Goal: Task Accomplishment & Management: Manage account settings

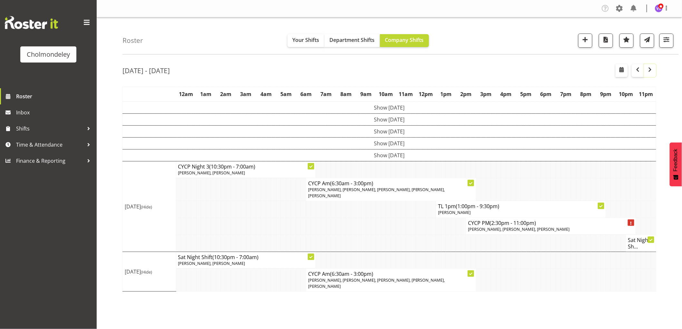
click at [651, 69] on span "button" at bounding box center [650, 70] width 8 height 8
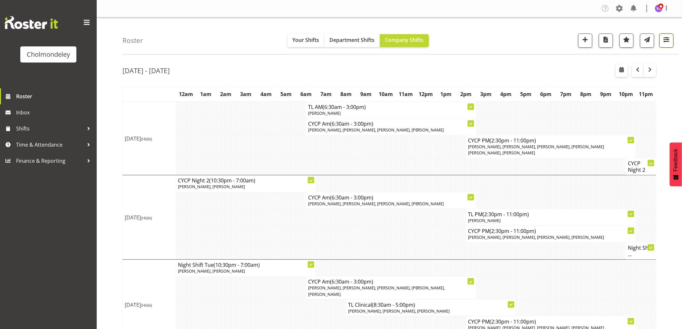
click at [669, 44] on span "button" at bounding box center [666, 39] width 8 height 8
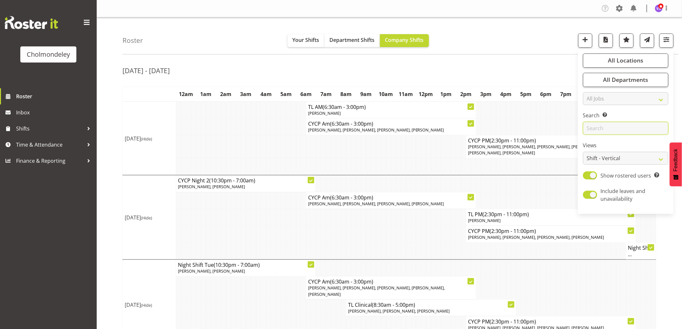
click at [623, 129] on input "text" at bounding box center [625, 128] width 85 height 13
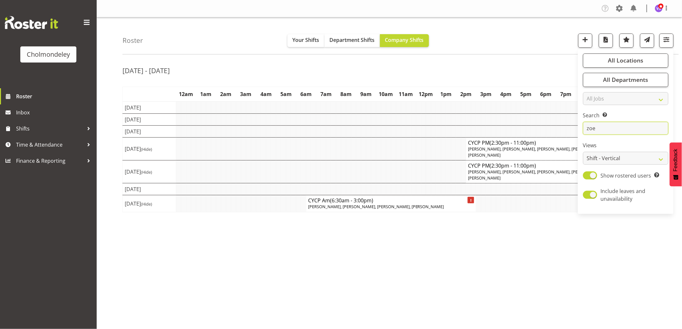
type input "zoe"
click at [537, 260] on div "[DATE] - [DATE] [DATE] - [DATE] [DATE] Day Week Fortnight Month calendar Month …" at bounding box center [403, 188] width 560 height 258
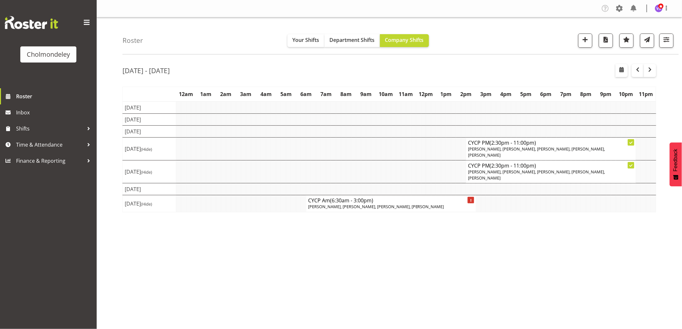
click at [388, 243] on div "[DATE] - [DATE] [DATE] - [DATE] [DATE] Day Week Fortnight Month calendar Month …" at bounding box center [403, 188] width 560 height 258
click at [671, 42] on span "button" at bounding box center [666, 39] width 8 height 8
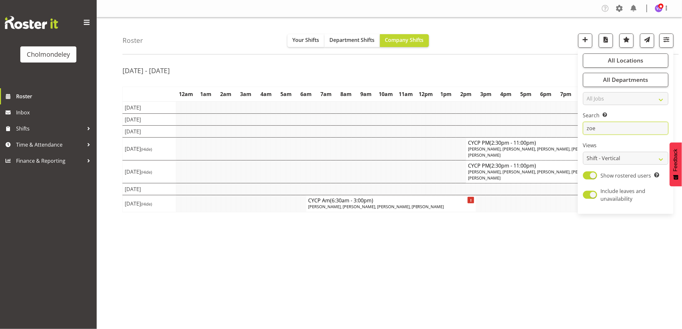
drag, startPoint x: 613, startPoint y: 128, endPoint x: 578, endPoint y: 123, distance: 34.6
click at [577, 123] on div "Roster Your Shifts Department Shifts Company Shifts All Locations [GEOGRAPHIC_D…" at bounding box center [389, 167] width 585 height 300
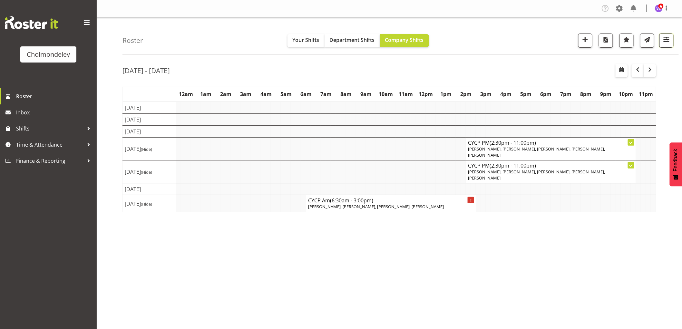
click at [668, 39] on span "button" at bounding box center [666, 39] width 8 height 8
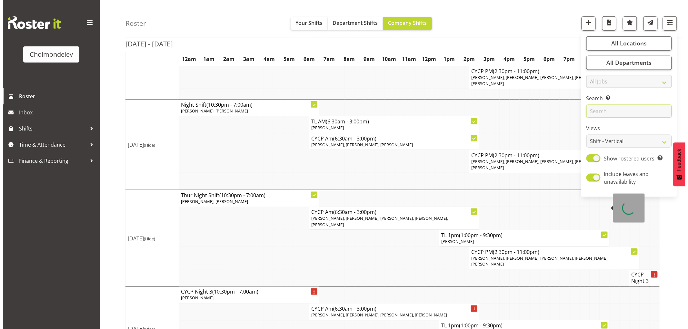
scroll to position [295, 0]
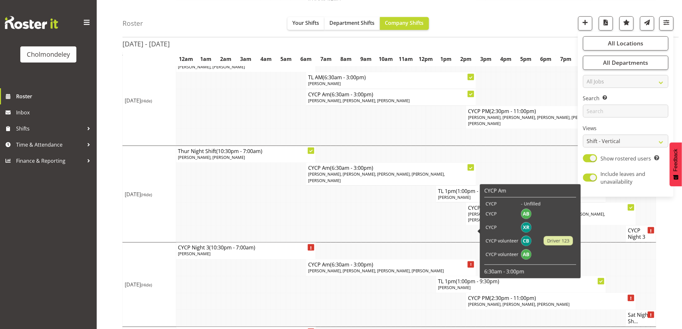
click at [337, 268] on span "[PERSON_NAME], [PERSON_NAME], [PERSON_NAME], [PERSON_NAME]" at bounding box center [376, 271] width 136 height 6
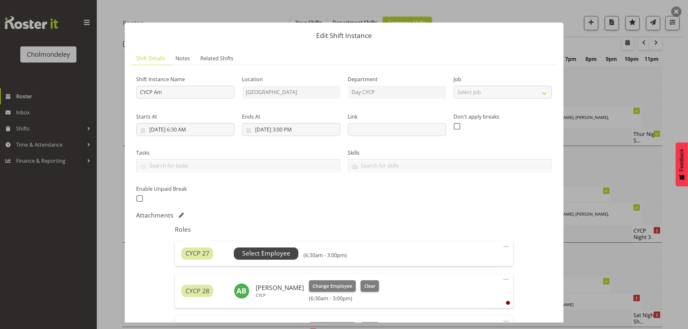
click at [280, 258] on span "Select Employee" at bounding box center [266, 253] width 48 height 9
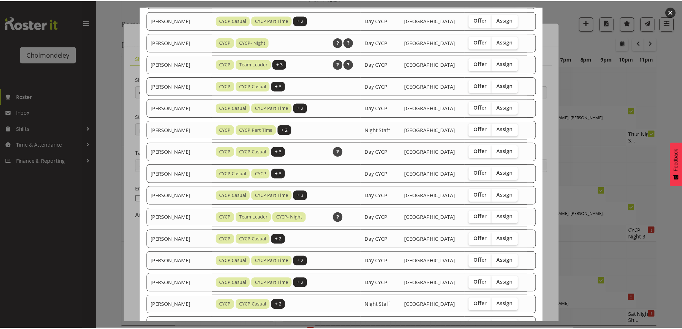
scroll to position [358, 0]
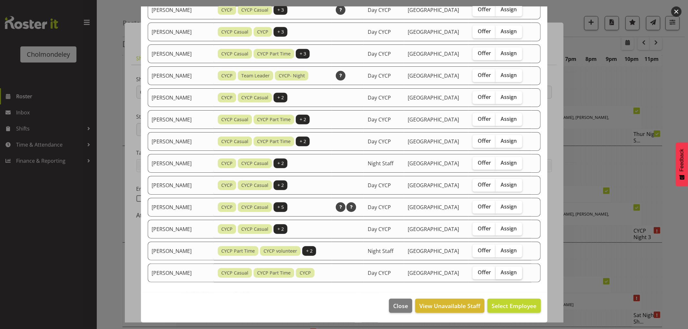
click at [511, 271] on span "Assign" at bounding box center [509, 272] width 16 height 6
click at [500, 271] on input "Assign" at bounding box center [497, 272] width 4 height 4
checkbox input "true"
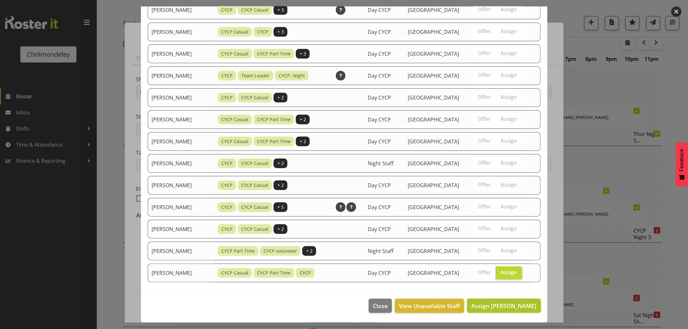
click at [517, 309] on span "Assign [PERSON_NAME]" at bounding box center [503, 306] width 65 height 8
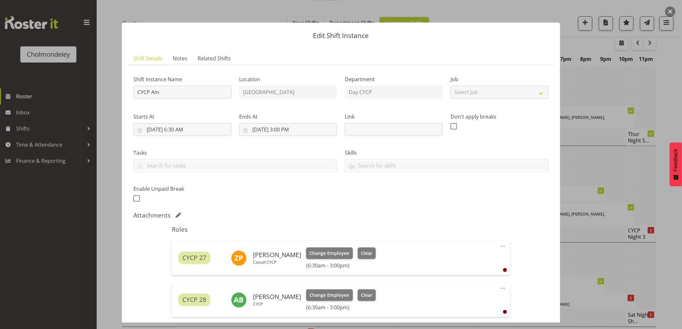
scroll to position [207, 0]
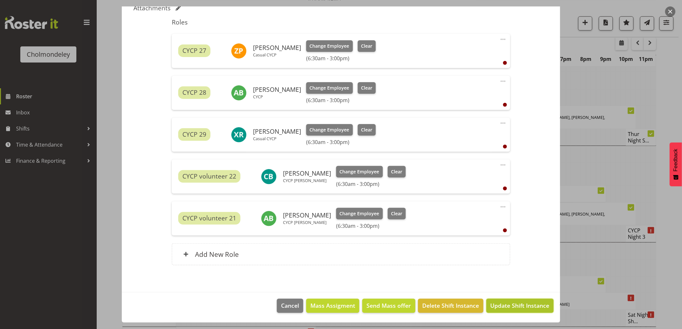
click at [522, 308] on span "Update Shift Instance" at bounding box center [520, 305] width 59 height 8
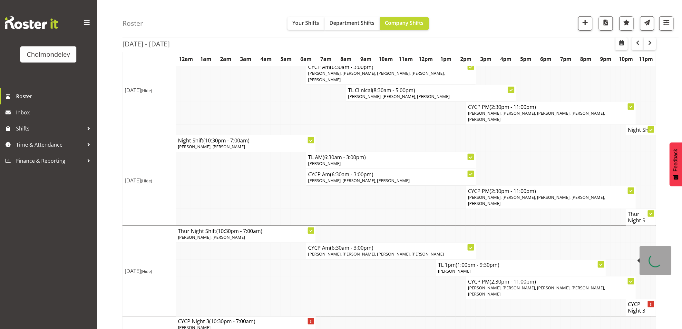
scroll to position [295, 0]
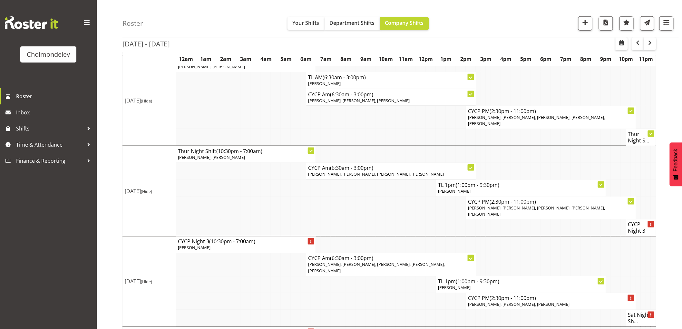
click at [406, 310] on td at bounding box center [408, 318] width 5 height 17
click at [638, 44] on span "button" at bounding box center [638, 43] width 8 height 8
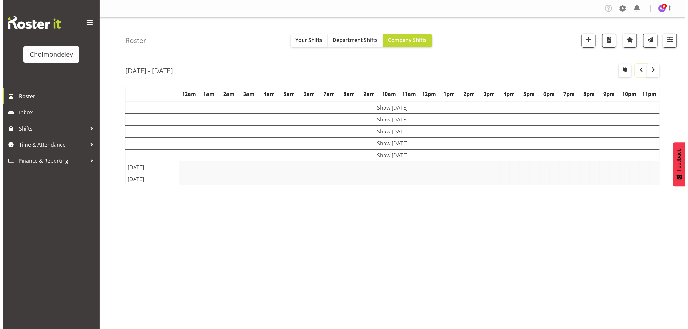
scroll to position [0, 0]
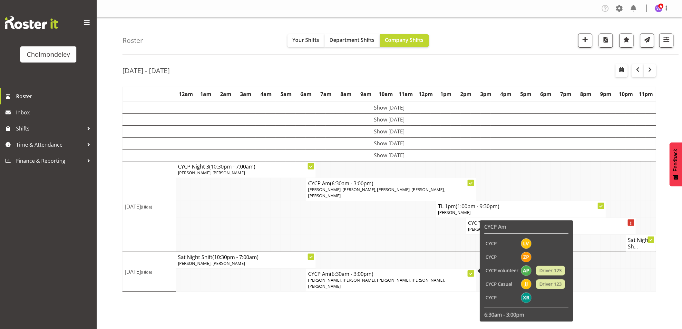
click at [406, 277] on span "[PERSON_NAME], [PERSON_NAME], [PERSON_NAME], [PERSON_NAME], [PERSON_NAME]" at bounding box center [376, 283] width 137 height 12
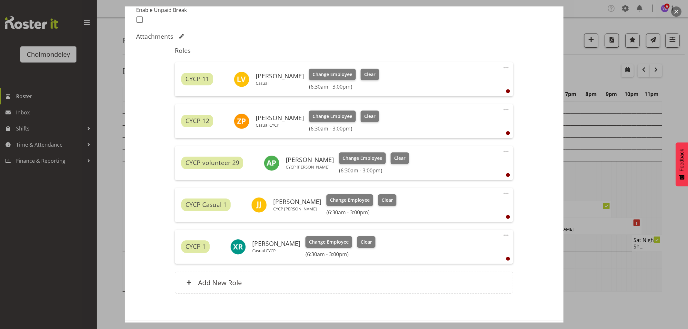
scroll to position [207, 0]
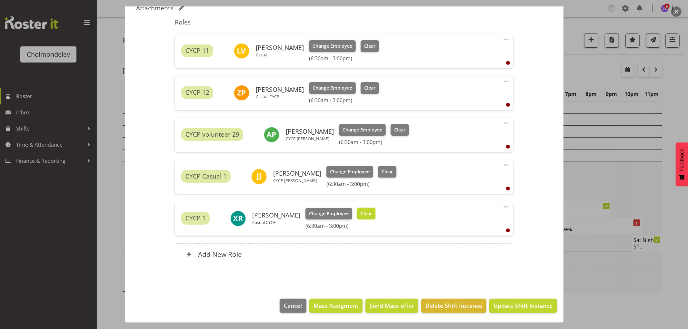
click at [360, 211] on span "Clear" at bounding box center [365, 213] width 11 height 7
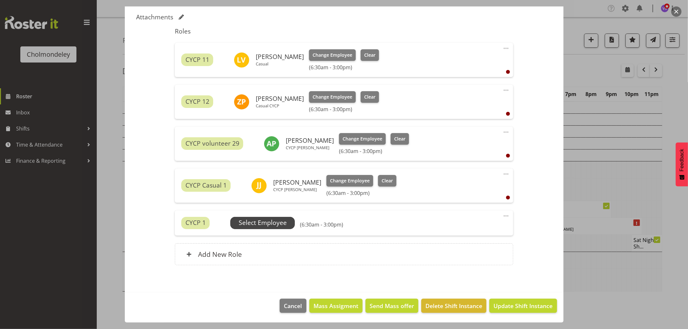
click at [262, 218] on span "Select Employee" at bounding box center [262, 223] width 64 height 12
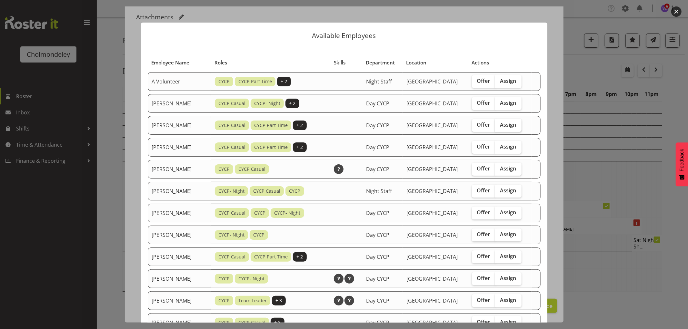
click at [512, 129] on label "Assign" at bounding box center [508, 125] width 26 height 13
click at [499, 127] on input "Assign" at bounding box center [497, 125] width 4 height 4
checkbox input "true"
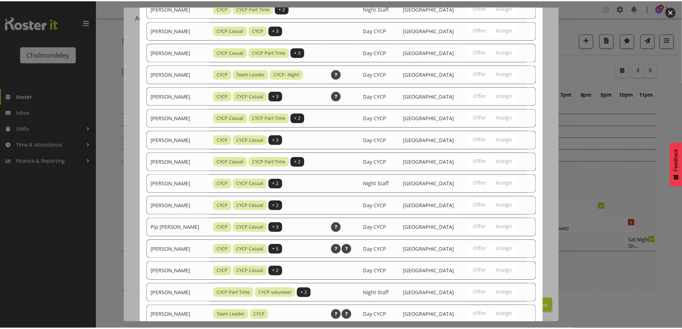
scroll to position [402, 0]
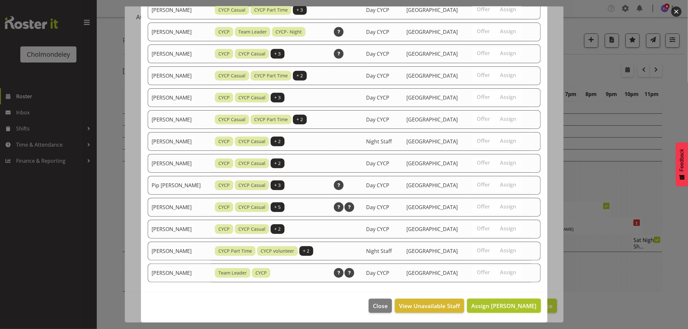
click at [517, 305] on span "Assign [PERSON_NAME]" at bounding box center [503, 306] width 65 height 8
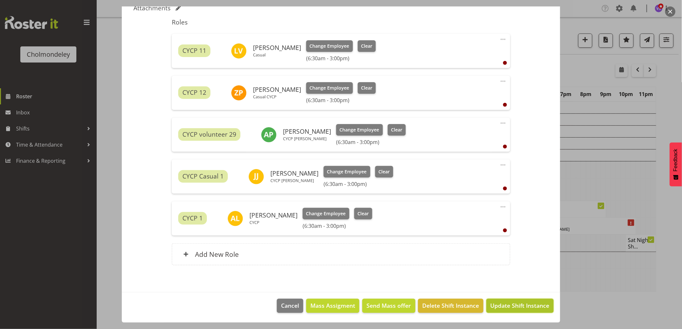
click at [520, 304] on span "Update Shift Instance" at bounding box center [520, 305] width 59 height 8
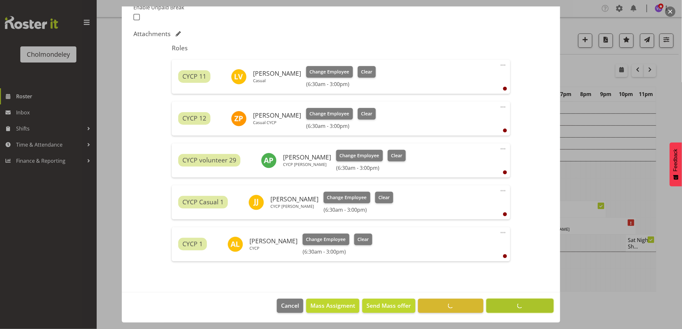
scroll to position [181, 0]
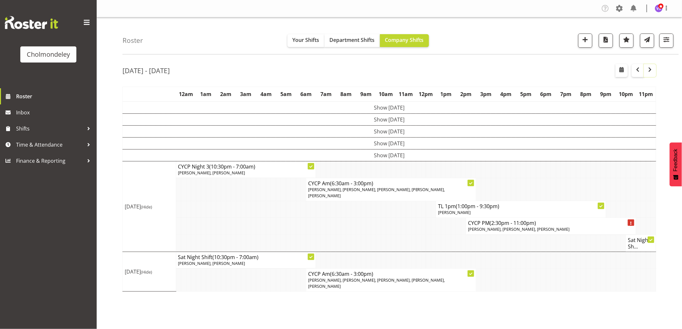
click at [651, 70] on span "button" at bounding box center [650, 70] width 8 height 8
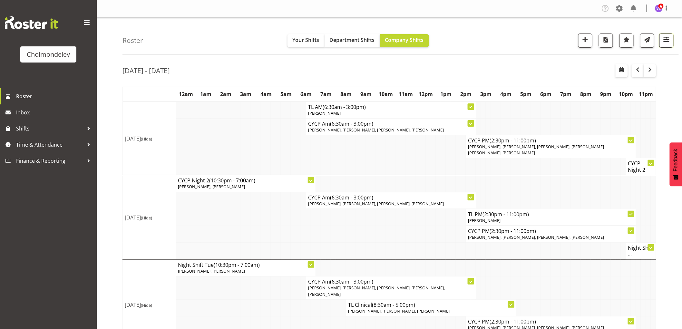
click at [670, 42] on span "button" at bounding box center [666, 39] width 8 height 8
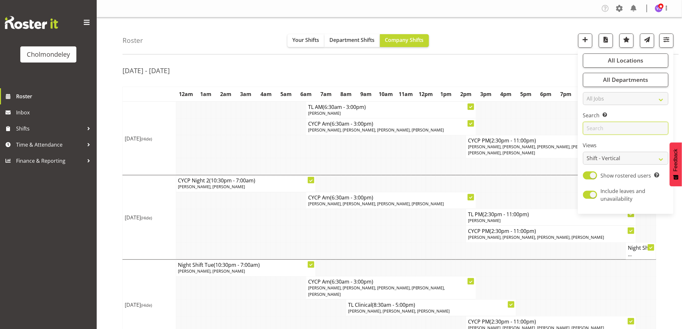
click at [631, 131] on input "text" at bounding box center [625, 128] width 85 height 13
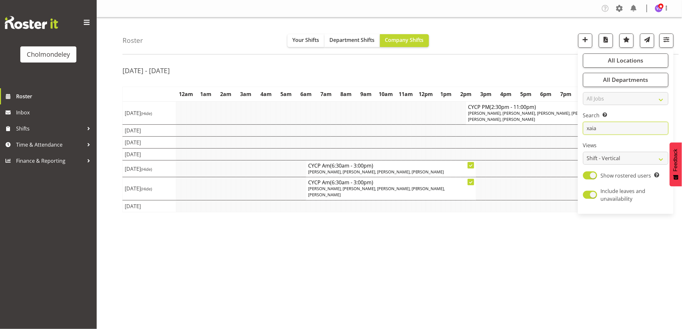
type input "xaia"
click at [502, 271] on div "[DATE] - [DATE] [DATE] - [DATE] [DATE] Day Week Fortnight Month calendar Month …" at bounding box center [403, 188] width 560 height 258
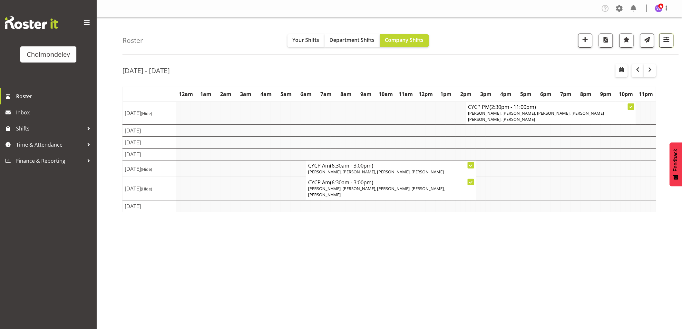
click at [671, 40] on span "button" at bounding box center [666, 39] width 8 height 8
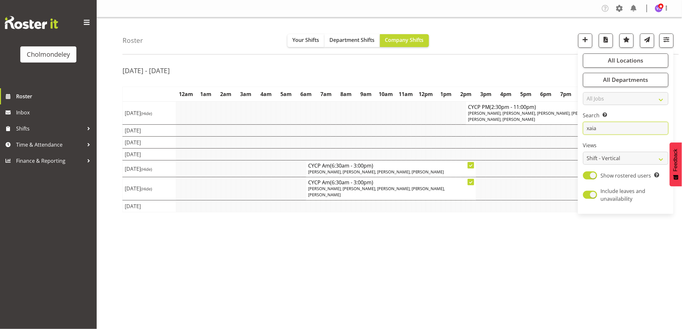
drag, startPoint x: 626, startPoint y: 132, endPoint x: 566, endPoint y: 132, distance: 59.6
click at [566, 132] on div "Roster Your Shifts Department Shifts Company Shifts All Locations [GEOGRAPHIC_D…" at bounding box center [389, 167] width 585 height 300
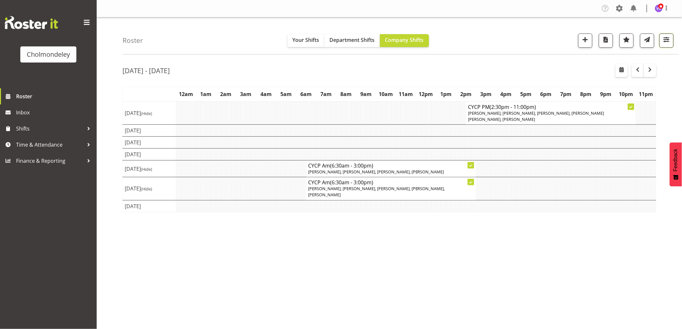
click at [667, 40] on span "button" at bounding box center [666, 39] width 8 height 8
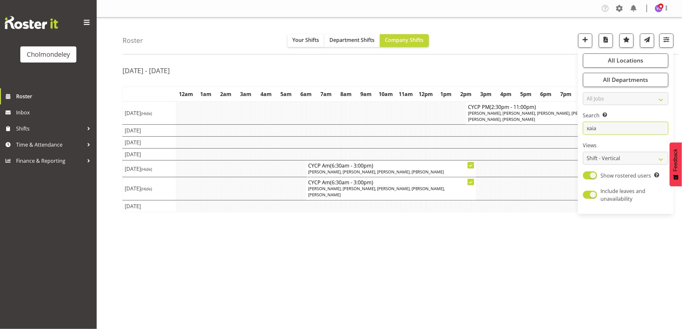
click at [616, 127] on input "xaia" at bounding box center [625, 128] width 85 height 13
drag, startPoint x: 616, startPoint y: 127, endPoint x: 565, endPoint y: 122, distance: 51.5
click at [565, 122] on div "Roster Your Shifts Department Shifts Company Shifts All Locations [GEOGRAPHIC_D…" at bounding box center [389, 167] width 585 height 300
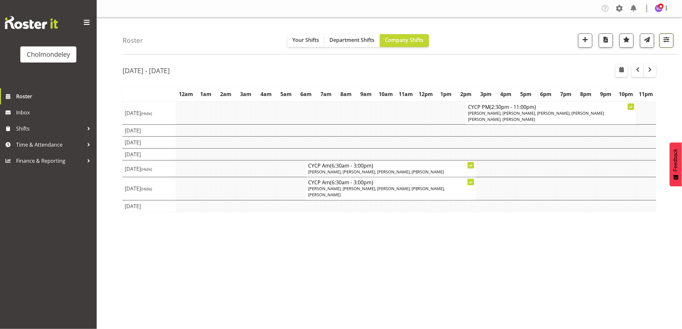
click at [666, 36] on span "button" at bounding box center [666, 39] width 8 height 8
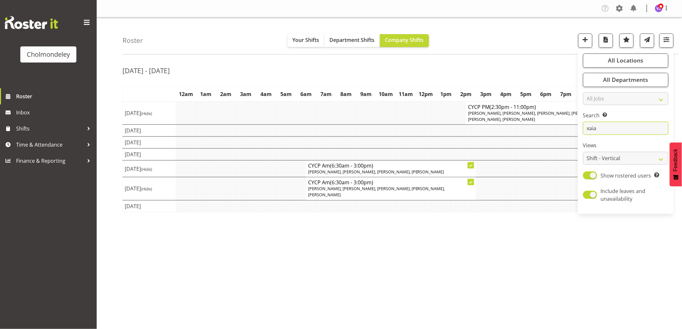
click at [601, 129] on input "xaia" at bounding box center [625, 128] width 85 height 13
drag, startPoint x: 601, startPoint y: 129, endPoint x: 579, endPoint y: 129, distance: 21.9
click at [579, 129] on div "All Locations Clear [GEOGRAPHIC_DATA] Select All Deselect All All Departments C…" at bounding box center [626, 132] width 96 height 160
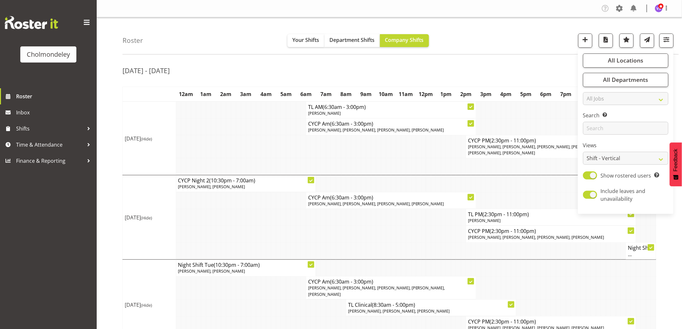
click at [352, 226] on td at bounding box center [353, 234] width 5 height 17
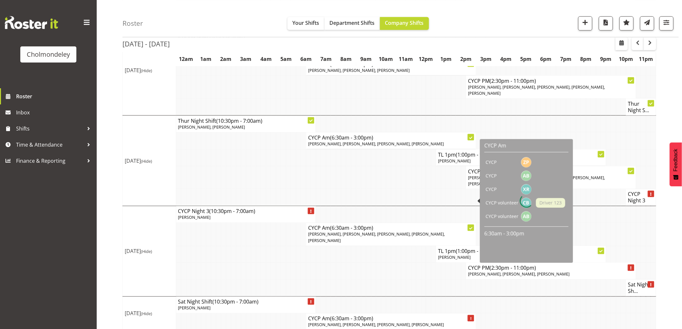
scroll to position [295, 0]
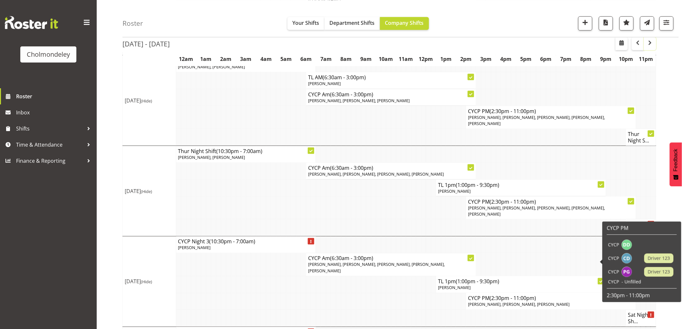
click at [650, 44] on span "button" at bounding box center [650, 43] width 8 height 8
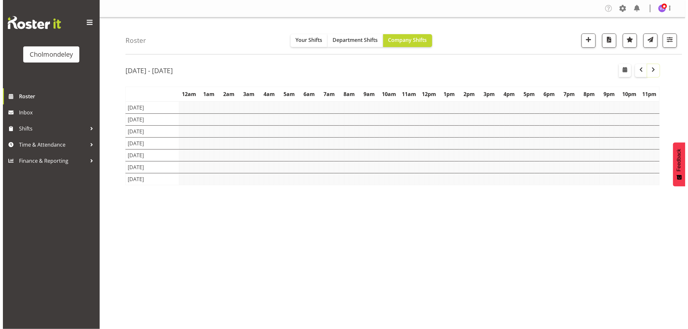
scroll to position [0, 0]
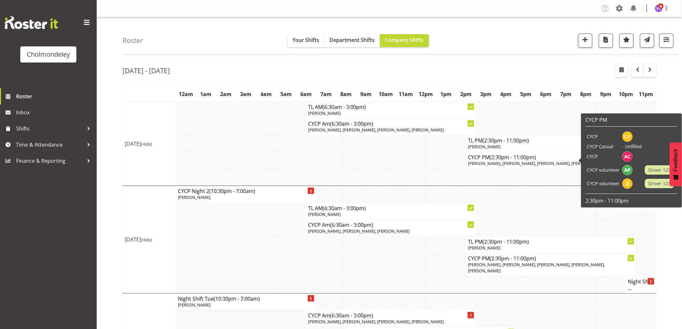
click at [498, 161] on span "[PERSON_NAME], [PERSON_NAME], [PERSON_NAME], [PERSON_NAME]" at bounding box center [536, 164] width 136 height 6
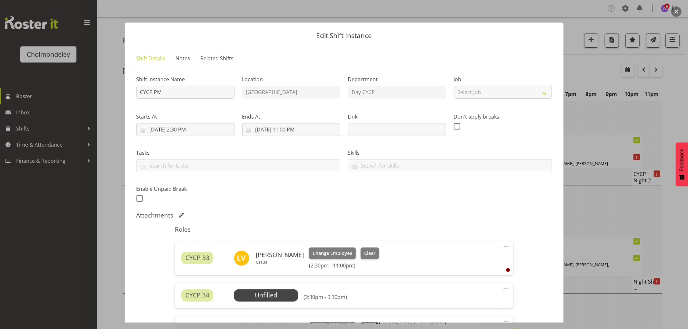
scroll to position [179, 0]
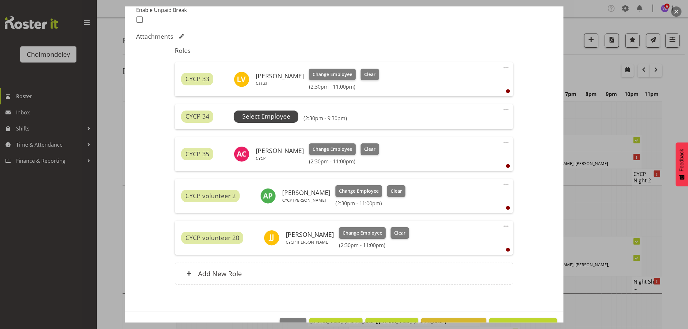
click at [262, 118] on span "Select Employee" at bounding box center [266, 116] width 48 height 9
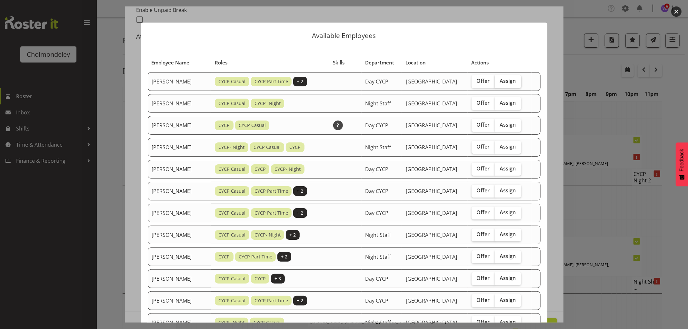
click at [502, 81] on span "Assign" at bounding box center [508, 81] width 16 height 6
click at [499, 81] on input "Assign" at bounding box center [497, 81] width 4 height 4
checkbox input "true"
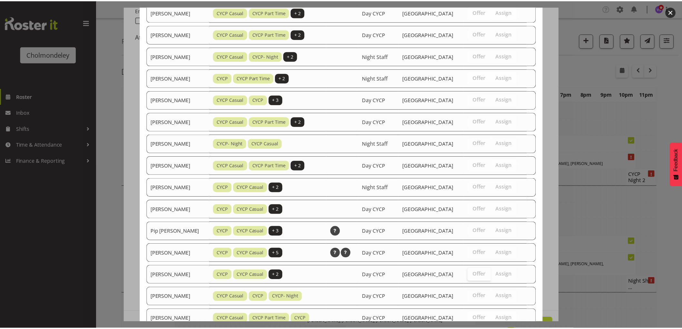
scroll to position [226, 0]
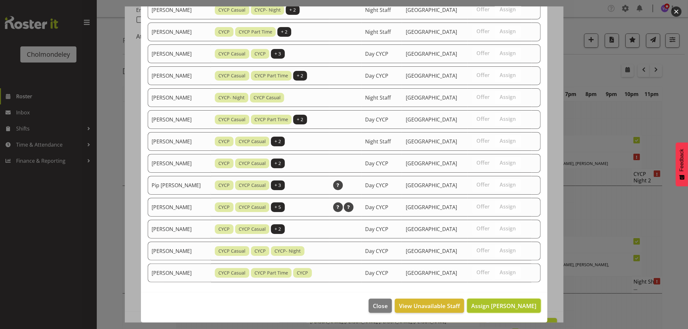
click at [495, 300] on button "Assign [PERSON_NAME]" at bounding box center [504, 306] width 74 height 14
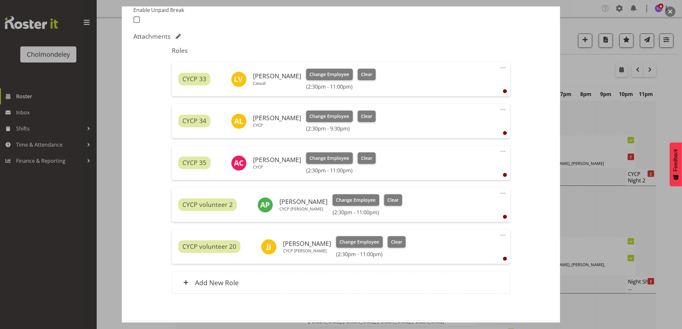
scroll to position [207, 0]
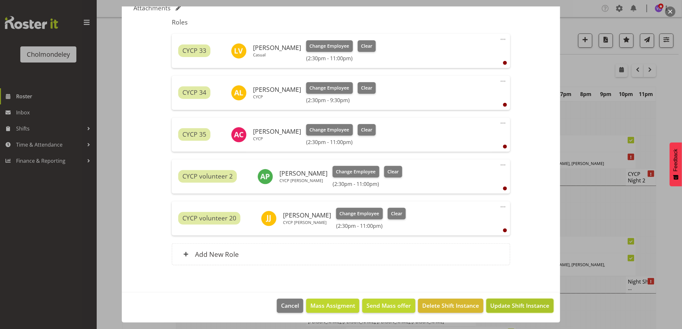
click at [514, 299] on button "Update Shift Instance" at bounding box center [519, 306] width 67 height 14
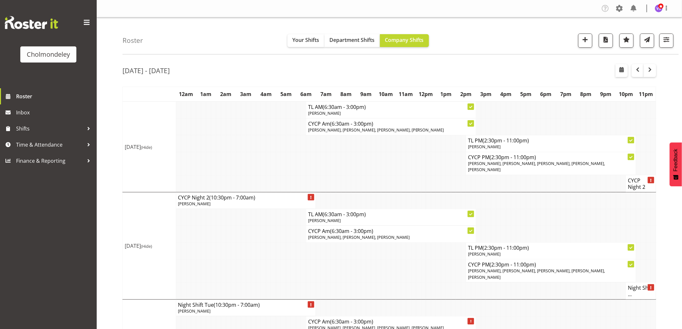
scroll to position [143, 0]
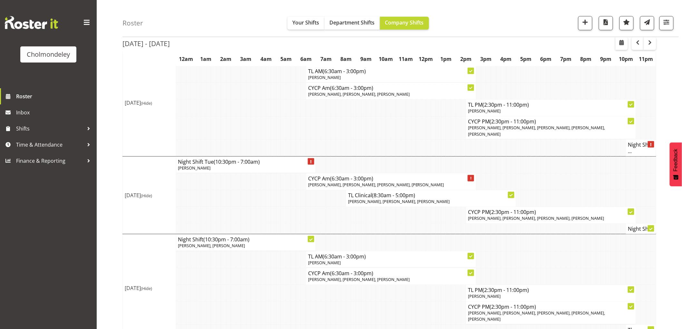
click at [308, 207] on td at bounding box center [308, 215] width 5 height 17
click at [639, 43] on span "button" at bounding box center [638, 43] width 8 height 8
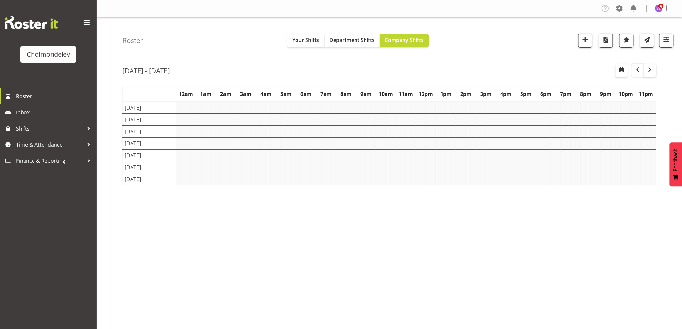
scroll to position [0, 0]
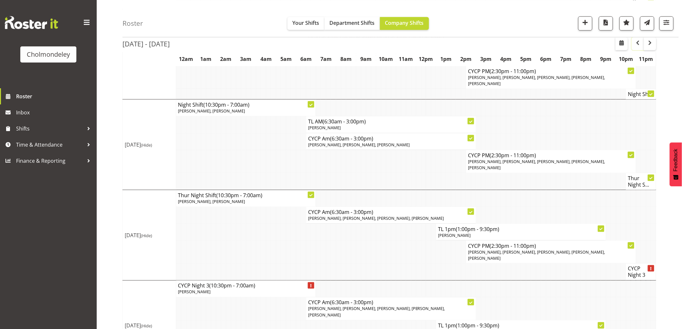
scroll to position [295, 0]
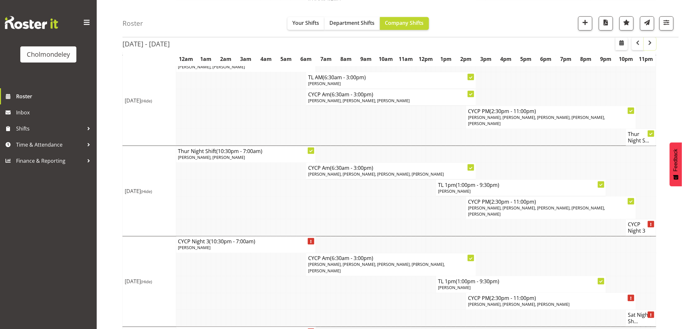
click at [649, 46] on button "button" at bounding box center [650, 43] width 12 height 13
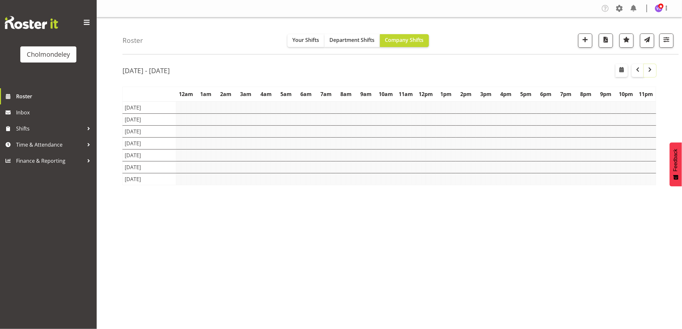
scroll to position [0, 0]
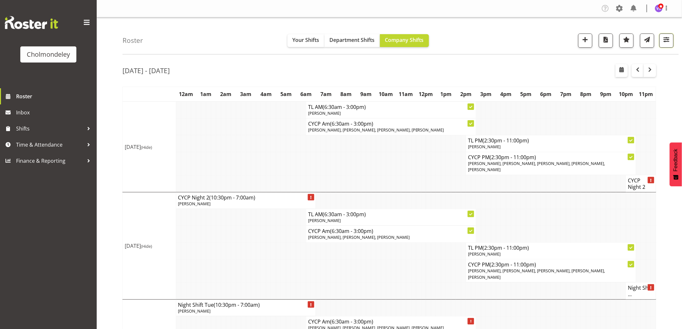
click at [666, 40] on span "button" at bounding box center [666, 39] width 8 height 8
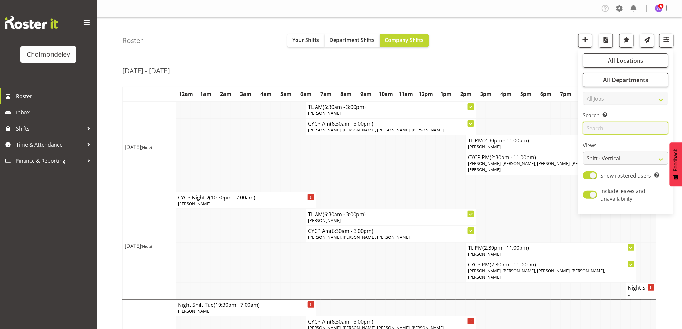
drag, startPoint x: 605, startPoint y: 130, endPoint x: 613, endPoint y: 128, distance: 8.9
click at [607, 130] on input "text" at bounding box center [625, 128] width 85 height 13
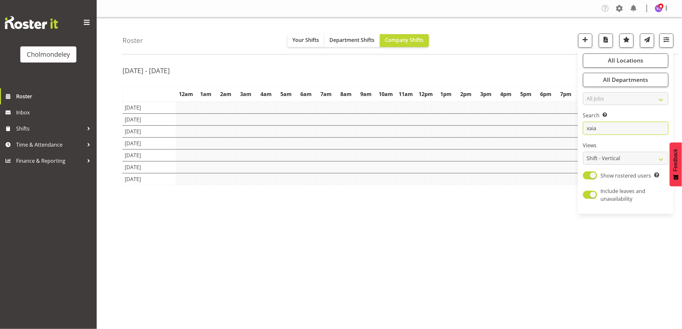
type input "xaia"
click at [477, 226] on div "[DATE] - [DATE] [DATE] - [DATE] [DATE] Day Week Fortnight Month calendar Month …" at bounding box center [403, 188] width 560 height 258
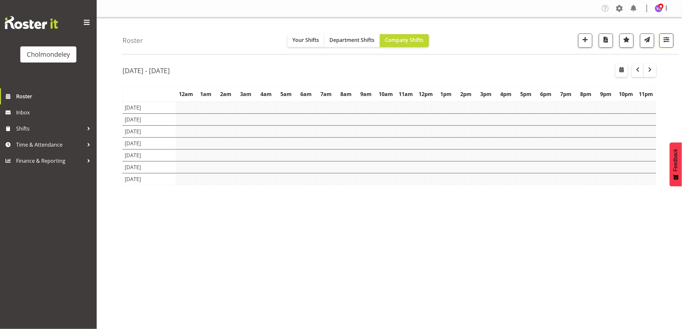
click at [668, 42] on span "button" at bounding box center [666, 39] width 8 height 8
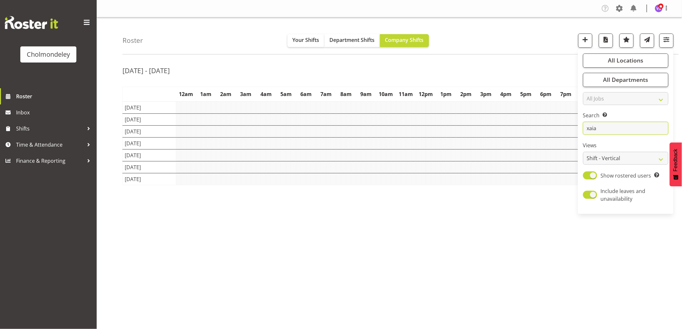
drag, startPoint x: 616, startPoint y: 129, endPoint x: 575, endPoint y: 131, distance: 41.3
click at [575, 131] on div "Roster Your Shifts Department Shifts Company Shifts All Locations [GEOGRAPHIC_D…" at bounding box center [389, 167] width 585 height 300
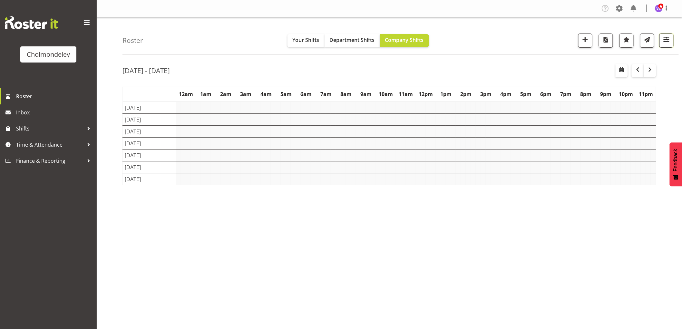
click at [664, 44] on span "button" at bounding box center [666, 39] width 8 height 8
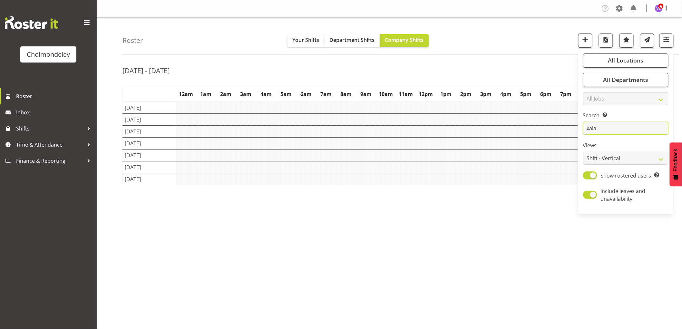
click at [613, 130] on input "xaia" at bounding box center [625, 128] width 85 height 13
drag, startPoint x: 613, startPoint y: 130, endPoint x: 567, endPoint y: 128, distance: 46.2
click at [567, 128] on div "Roster Your Shifts Department Shifts Company Shifts All Locations [GEOGRAPHIC_D…" at bounding box center [389, 167] width 585 height 300
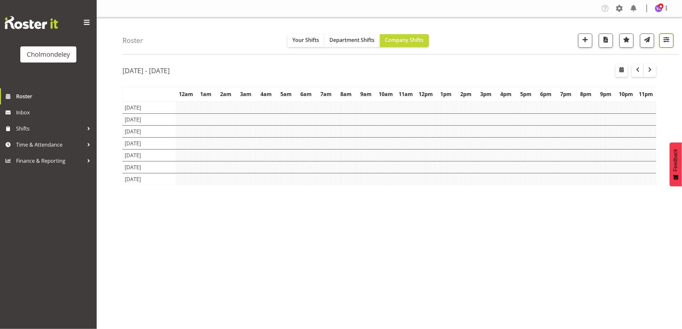
click at [665, 44] on button "button" at bounding box center [667, 41] width 14 height 14
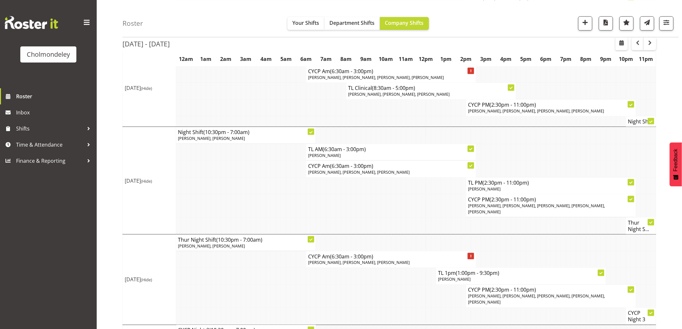
scroll to position [345, 0]
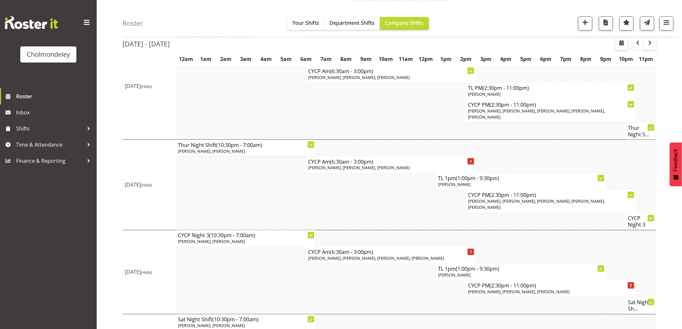
click at [639, 42] on span "button" at bounding box center [638, 43] width 8 height 8
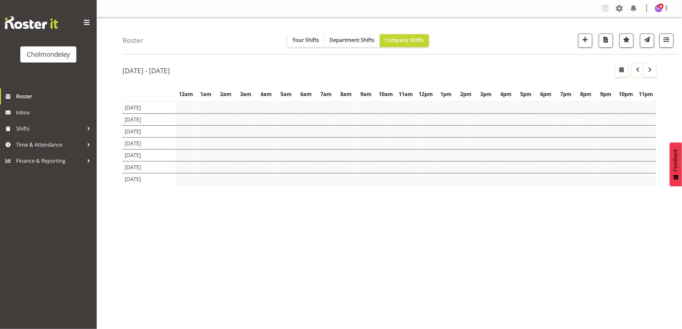
scroll to position [0, 0]
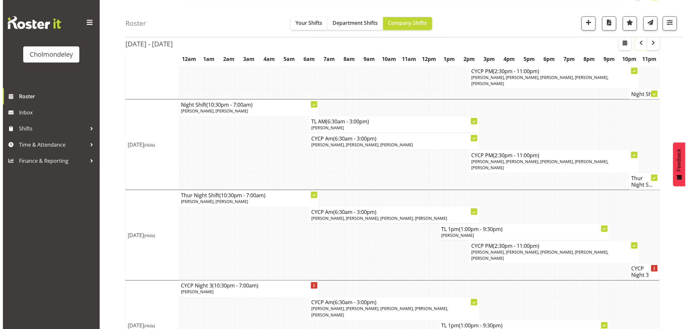
scroll to position [295, 0]
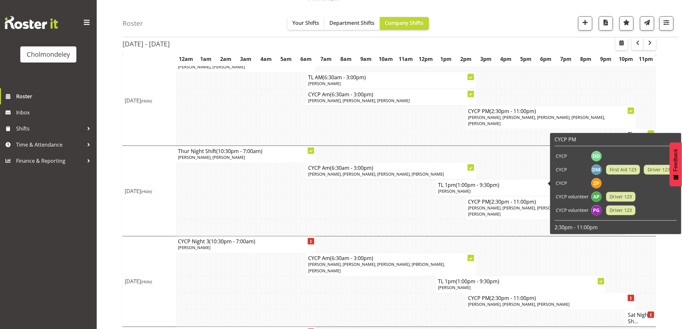
click at [517, 205] on span "[PERSON_NAME], [PERSON_NAME], [PERSON_NAME], [PERSON_NAME], [PERSON_NAME]" at bounding box center [536, 211] width 137 height 12
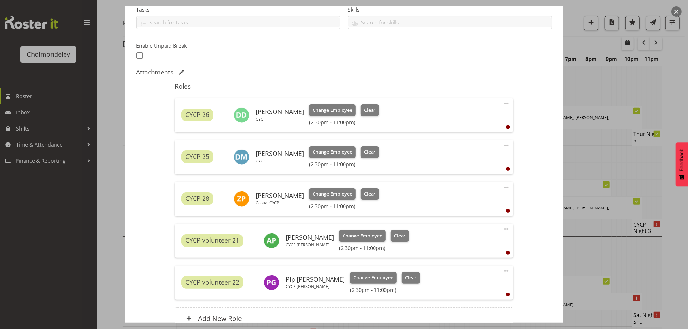
scroll to position [179, 0]
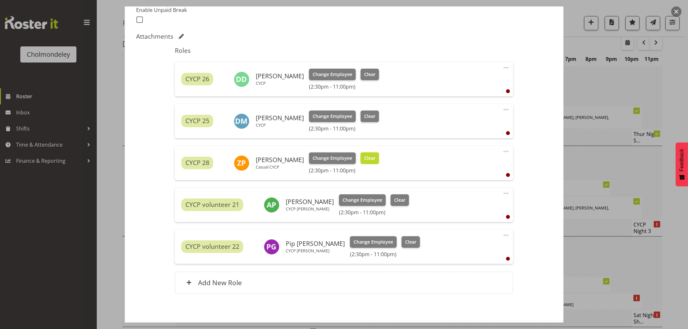
click at [369, 158] on span "Clear" at bounding box center [369, 158] width 11 height 7
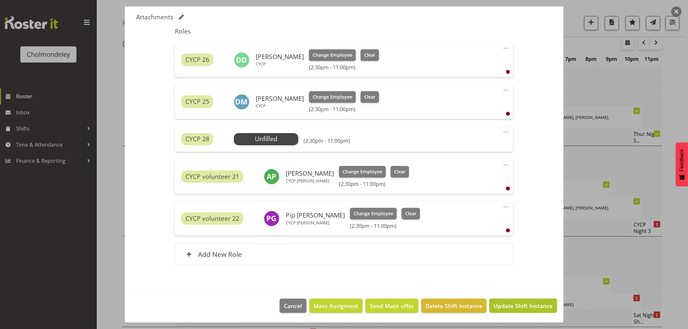
click at [539, 308] on span "Update Shift Instance" at bounding box center [522, 306] width 59 height 8
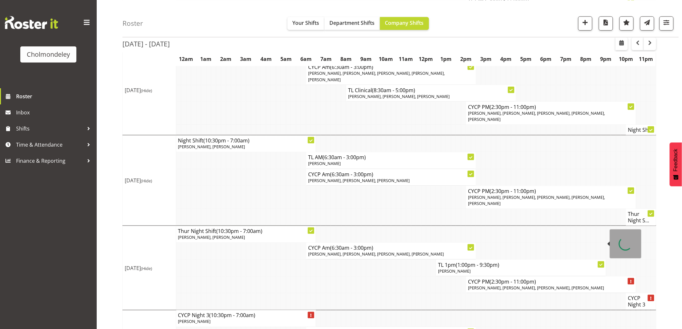
scroll to position [295, 0]
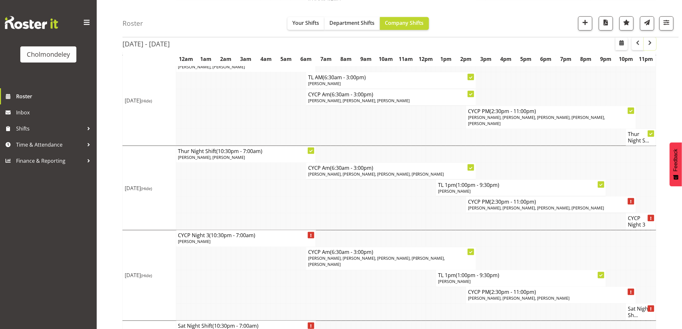
click at [652, 45] on span "button" at bounding box center [650, 43] width 8 height 8
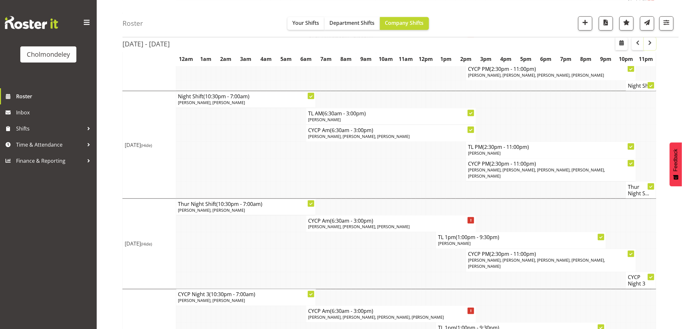
scroll to position [345, 0]
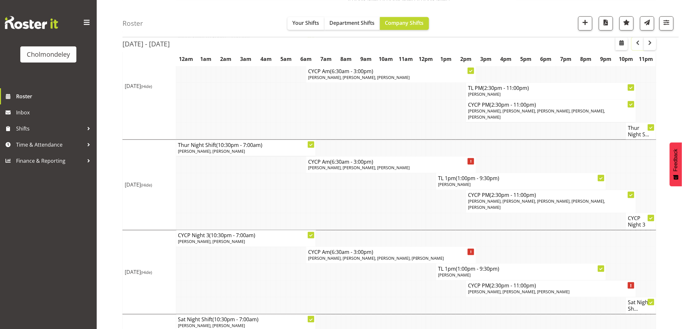
click at [639, 44] on span "button" at bounding box center [638, 43] width 8 height 8
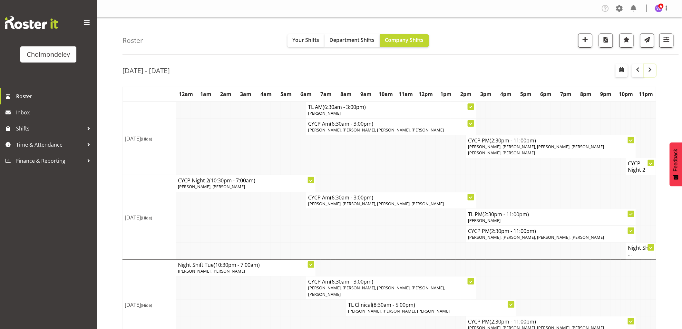
click at [651, 68] on span "button" at bounding box center [650, 70] width 8 height 8
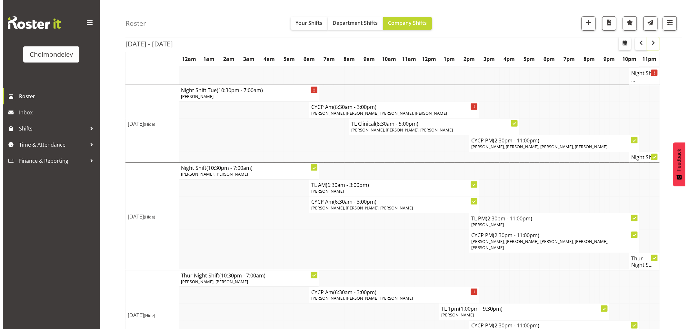
scroll to position [322, 0]
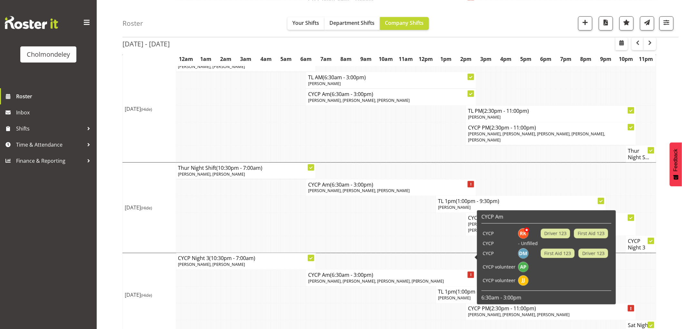
click at [382, 279] on span "[PERSON_NAME], [PERSON_NAME], [PERSON_NAME], [PERSON_NAME]" at bounding box center [376, 282] width 136 height 6
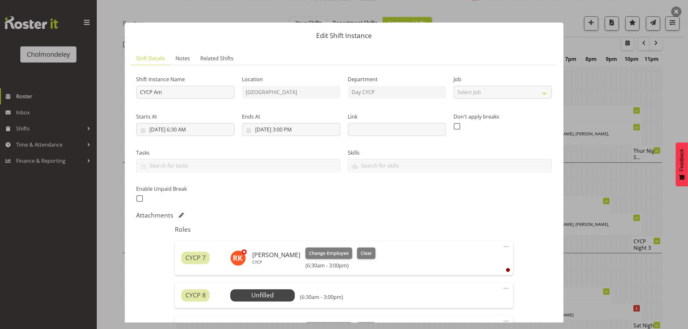
scroll to position [107, 0]
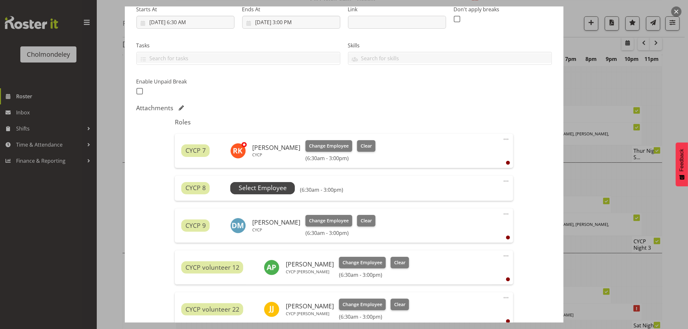
click at [282, 190] on span "Select Employee" at bounding box center [263, 187] width 48 height 9
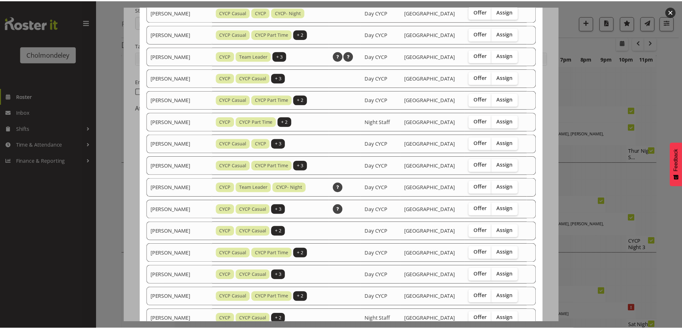
scroll to position [336, 0]
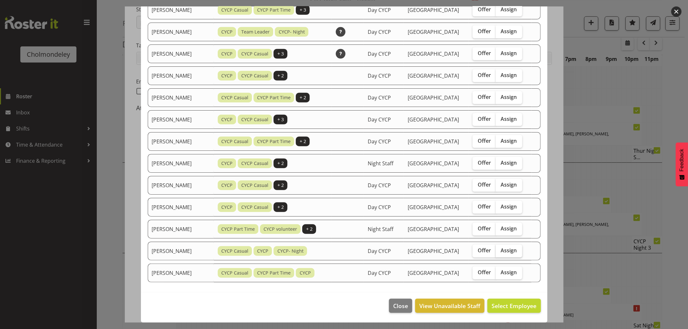
click at [509, 250] on span "Assign" at bounding box center [509, 250] width 16 height 6
click at [500, 250] on input "Assign" at bounding box center [497, 251] width 4 height 4
checkbox input "true"
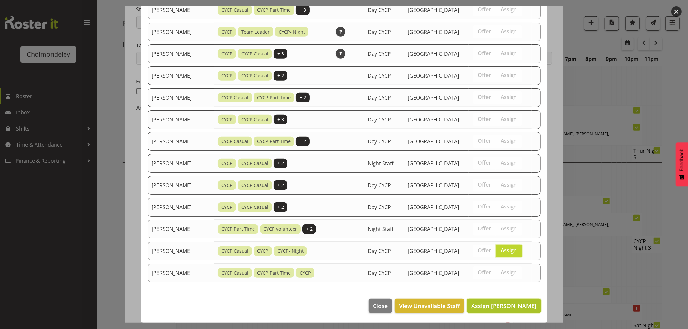
click at [518, 306] on span "Assign [PERSON_NAME]" at bounding box center [503, 306] width 65 height 8
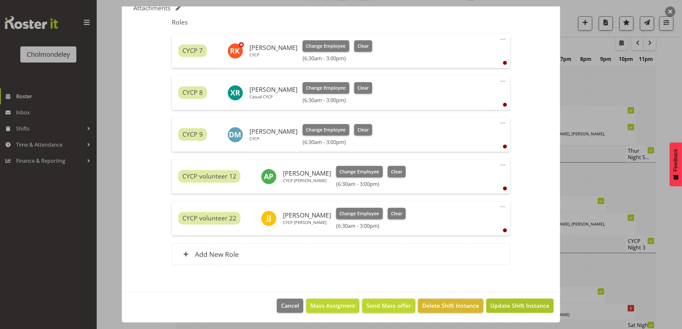
click at [520, 307] on span "Update Shift Instance" at bounding box center [520, 305] width 59 height 8
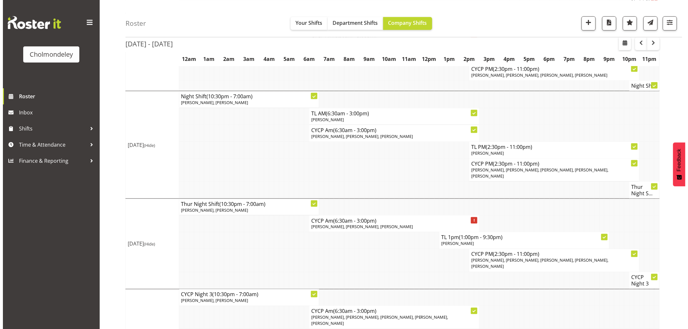
scroll to position [179, 0]
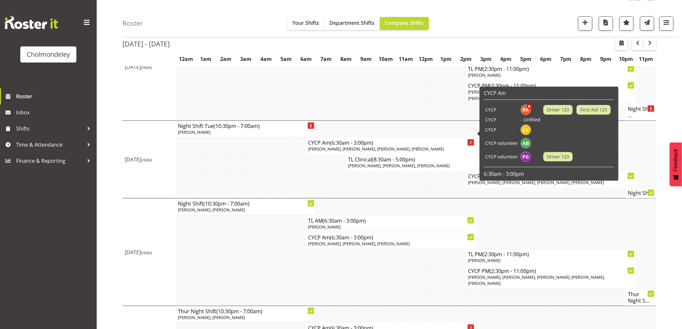
click at [384, 146] on span "[PERSON_NAME], [PERSON_NAME], [PERSON_NAME], [PERSON_NAME]" at bounding box center [376, 149] width 136 height 6
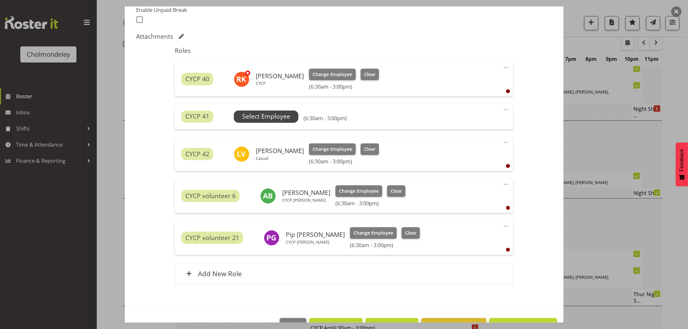
click at [289, 117] on span "Select Employee" at bounding box center [266, 117] width 64 height 12
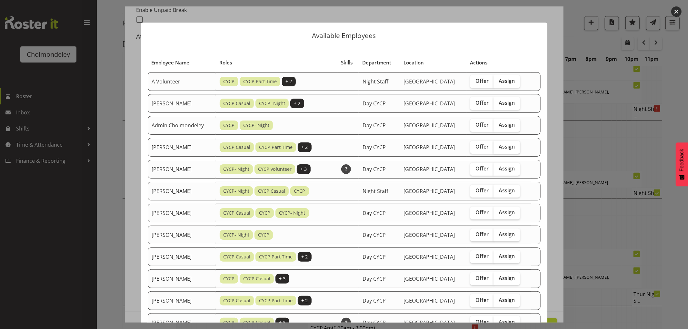
click at [507, 149] on span "Assign" at bounding box center [506, 146] width 16 height 6
click at [497, 149] on input "Assign" at bounding box center [495, 147] width 4 height 4
checkbox input "true"
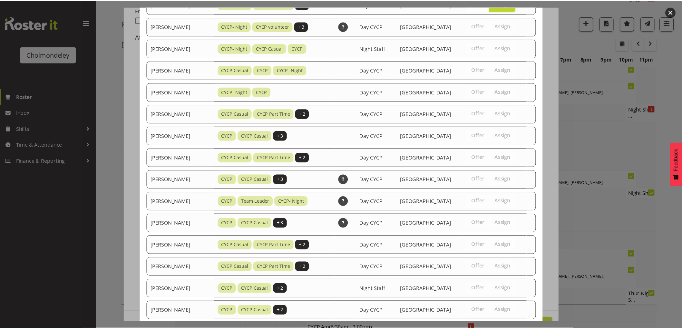
scroll to position [270, 0]
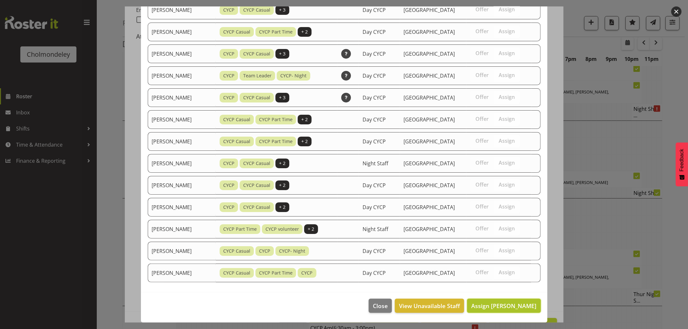
click at [526, 303] on span "Assign [PERSON_NAME]" at bounding box center [503, 306] width 65 height 8
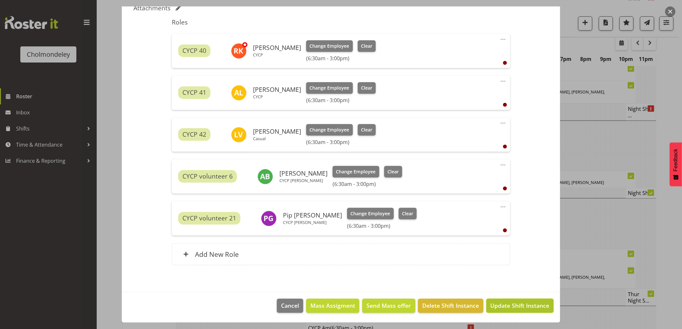
click at [533, 309] on span "Update Shift Instance" at bounding box center [520, 305] width 59 height 8
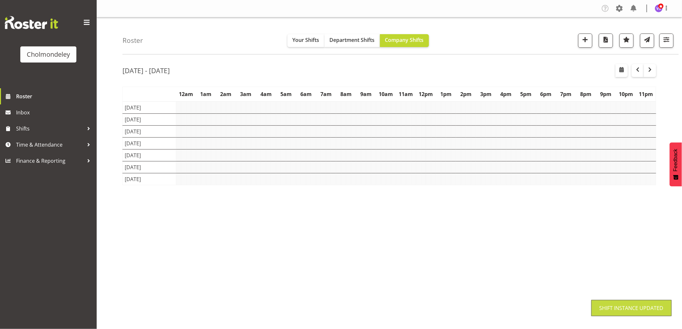
scroll to position [0, 0]
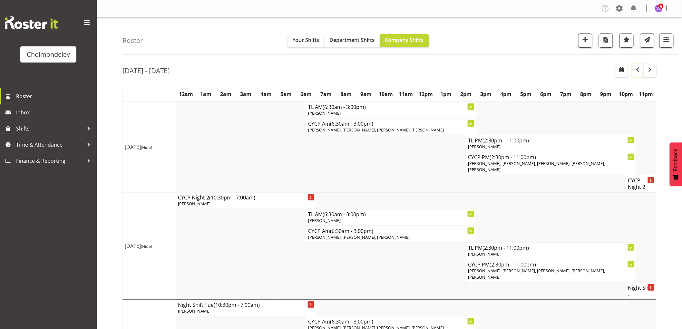
click at [641, 70] on span "button" at bounding box center [638, 70] width 8 height 8
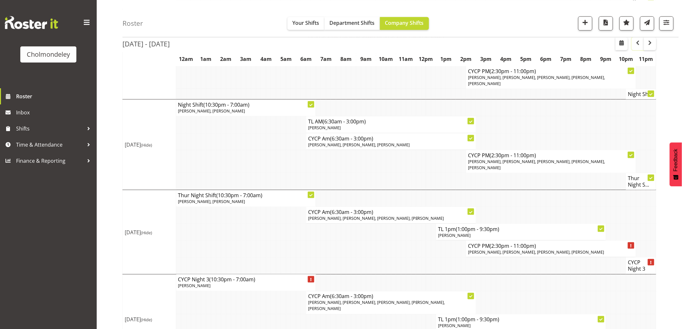
scroll to position [295, 0]
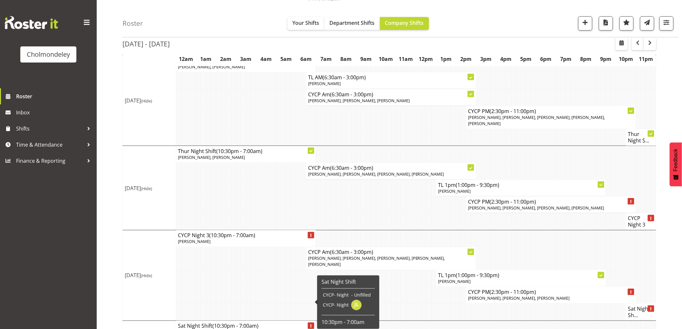
click at [279, 287] on td at bounding box center [278, 295] width 5 height 17
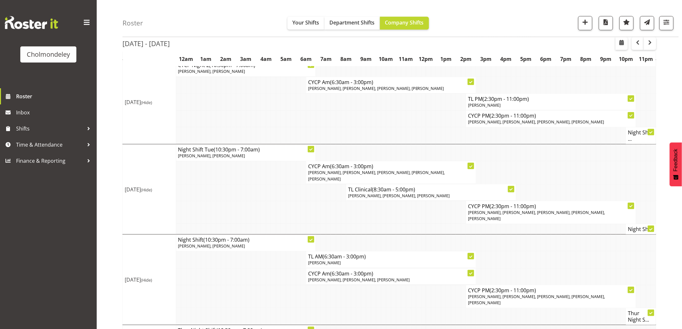
scroll to position [0, 0]
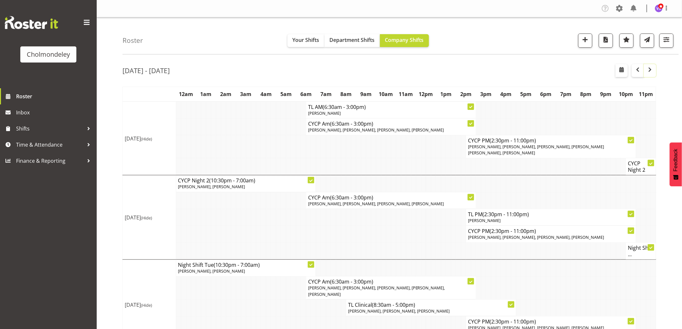
click at [651, 70] on span "button" at bounding box center [650, 70] width 8 height 8
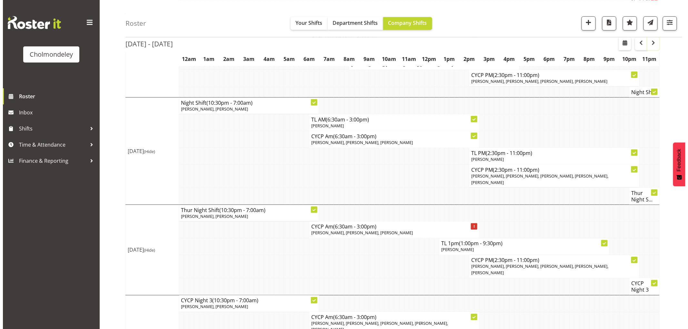
scroll to position [322, 0]
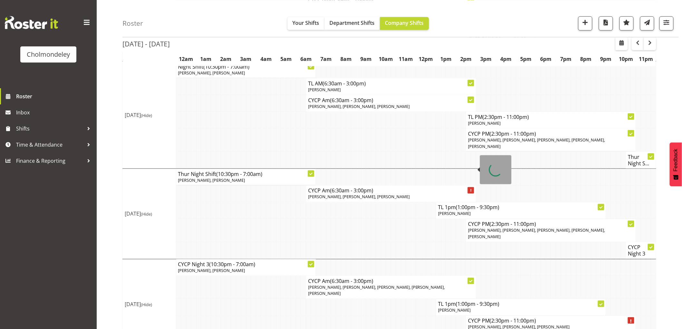
click at [388, 194] on span "[PERSON_NAME], [PERSON_NAME], [PERSON_NAME]" at bounding box center [359, 197] width 102 height 6
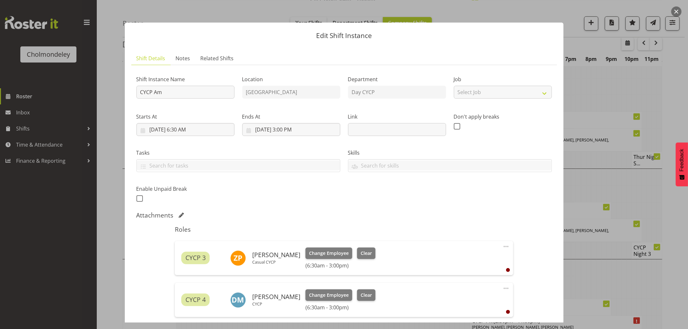
scroll to position [156, 0]
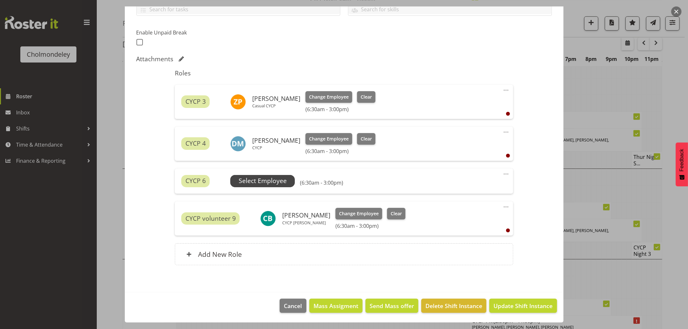
click at [268, 179] on span "Select Employee" at bounding box center [263, 180] width 48 height 9
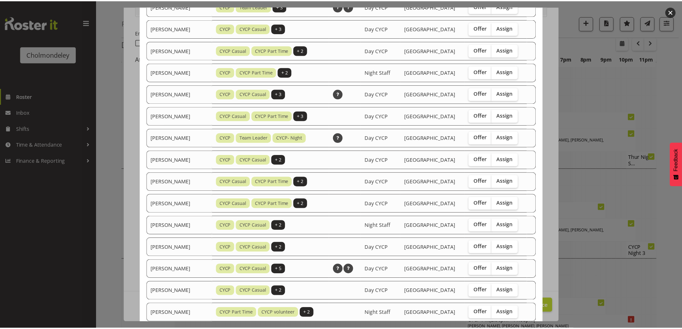
scroll to position [314, 0]
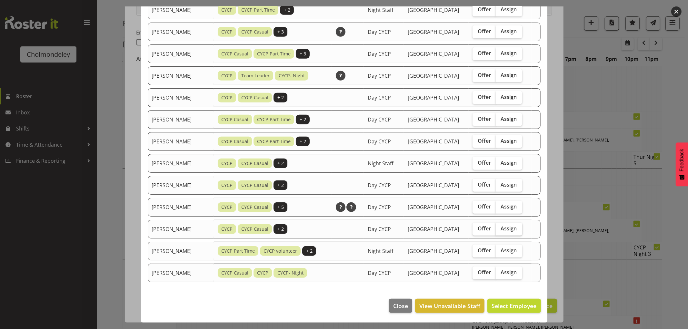
click at [514, 228] on span "Assign" at bounding box center [509, 228] width 16 height 6
click at [500, 228] on input "Assign" at bounding box center [497, 229] width 4 height 4
checkbox input "true"
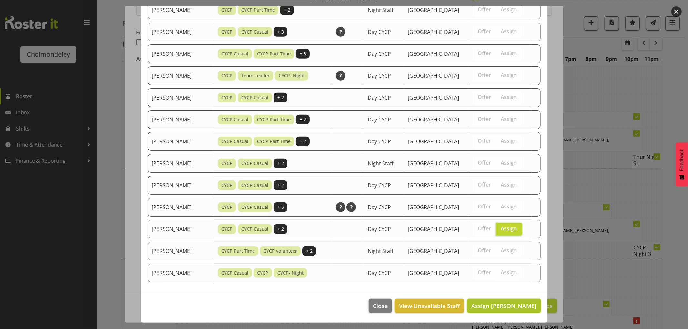
click at [526, 308] on span "Assign [PERSON_NAME]" at bounding box center [503, 306] width 65 height 8
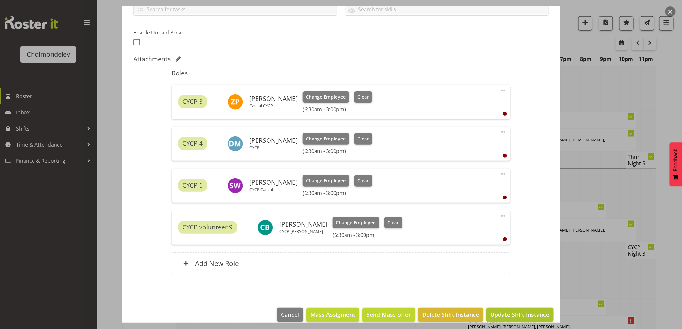
click at [527, 315] on span "Update Shift Instance" at bounding box center [520, 314] width 59 height 8
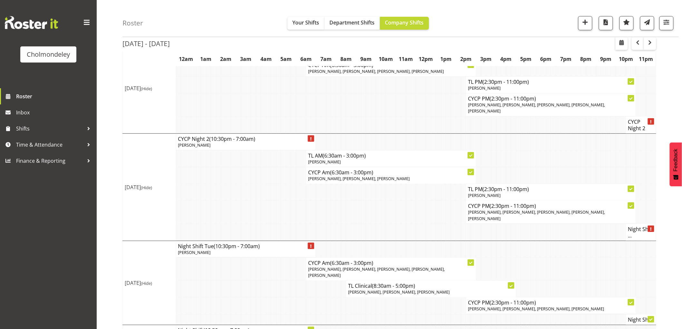
scroll to position [0, 0]
